Goal: Task Accomplishment & Management: Manage account settings

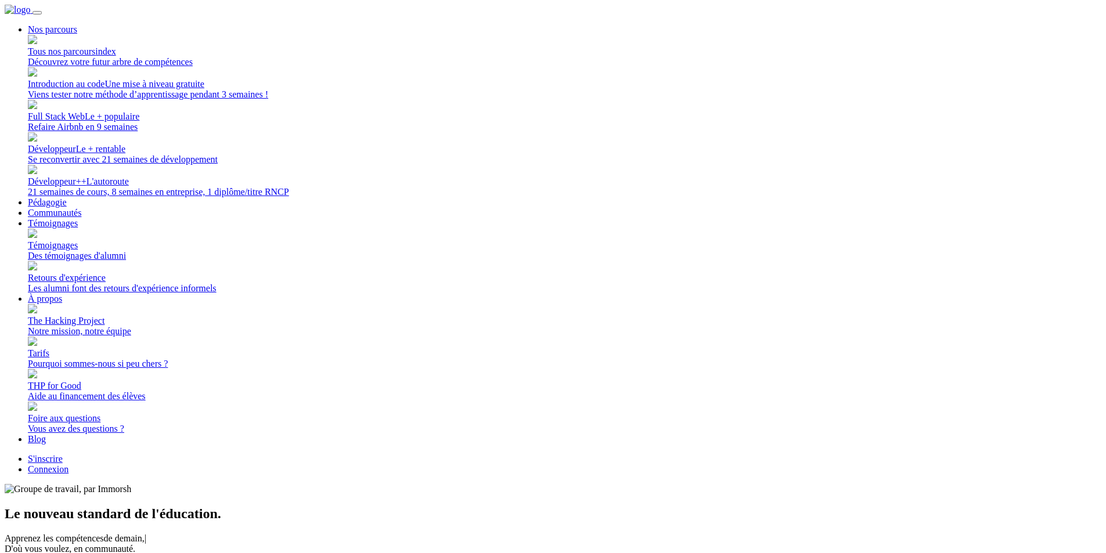
click at [68, 464] on link "Connexion" at bounding box center [48, 469] width 41 height 10
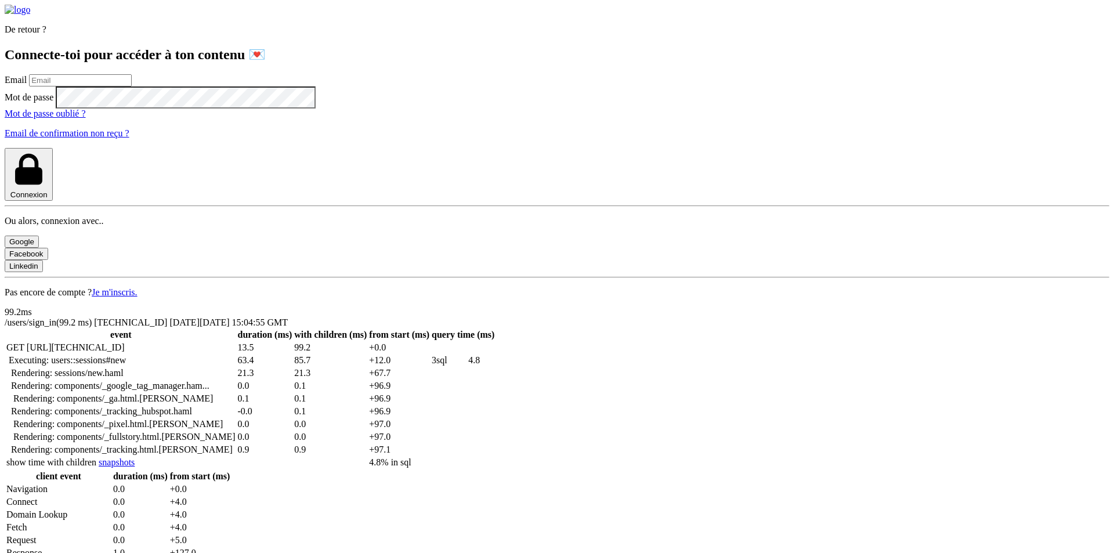
drag, startPoint x: 160, startPoint y: 217, endPoint x: 164, endPoint y: 222, distance: 6.2
click at [27, 85] on label "Email" at bounding box center [16, 80] width 22 height 10
click at [132, 86] on input "email" at bounding box center [80, 80] width 103 height 12
type input "lilian@thehackingproject.org"
drag, startPoint x: 279, startPoint y: 338, endPoint x: 303, endPoint y: 334, distance: 24.1
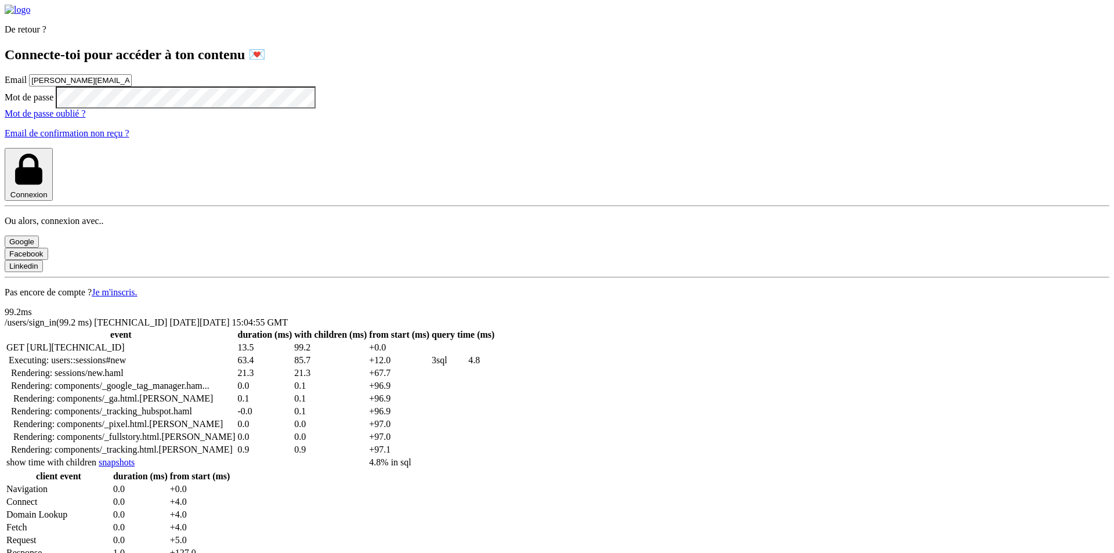
click at [53, 201] on button "Connexion" at bounding box center [29, 174] width 48 height 53
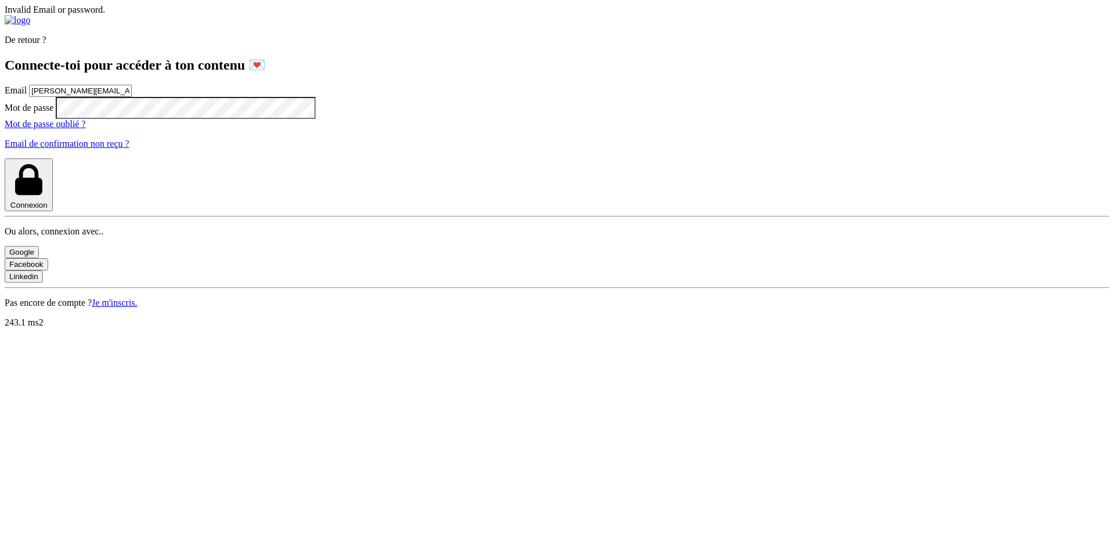
click at [53, 211] on button "Connexion" at bounding box center [29, 184] width 48 height 53
click at [132, 97] on input "email" at bounding box center [80, 91] width 103 height 12
type input "[PERSON_NAME][EMAIL_ADDRESS][DOMAIN_NAME]"
click at [53, 211] on button "Connexion" at bounding box center [29, 184] width 48 height 53
